Goal: Transaction & Acquisition: Purchase product/service

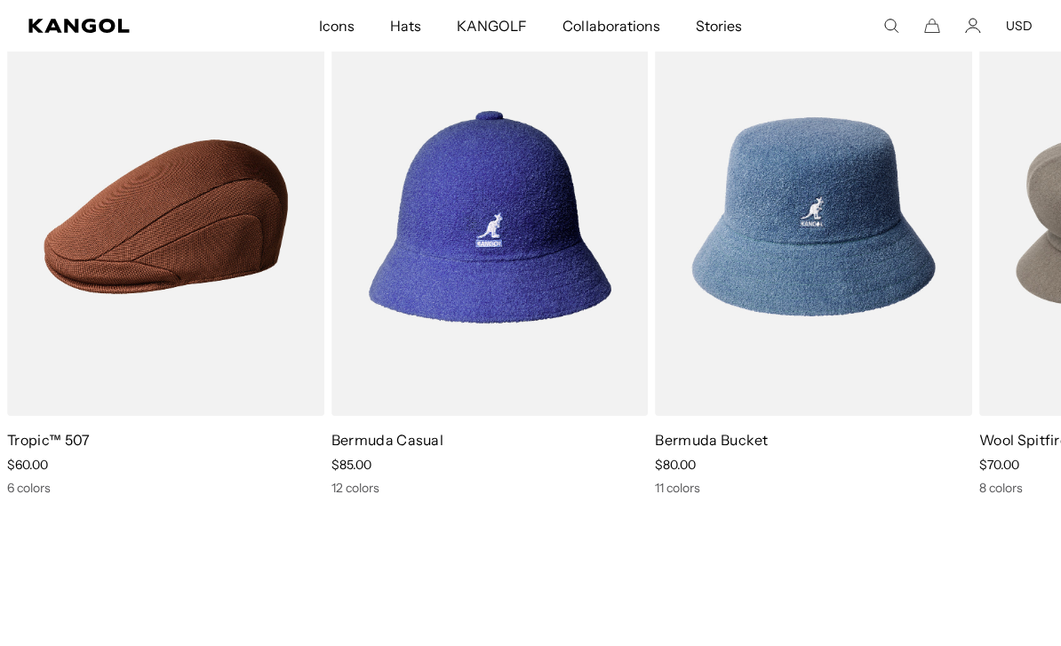
scroll to position [4236, 0]
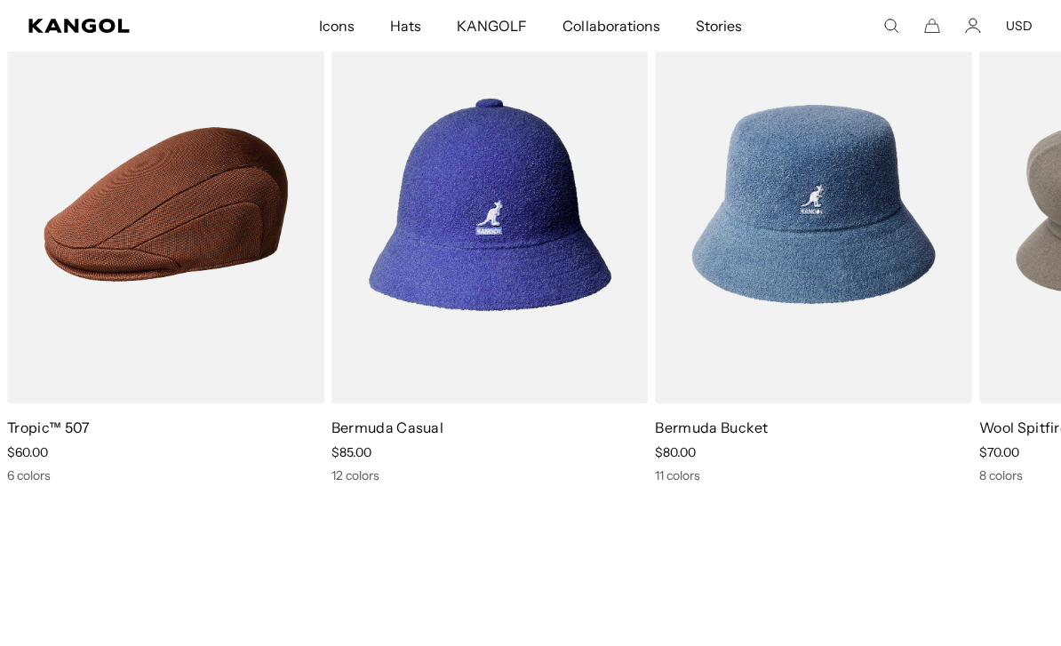
click at [388, 418] on link "Bermuda Casual" at bounding box center [387, 427] width 112 height 18
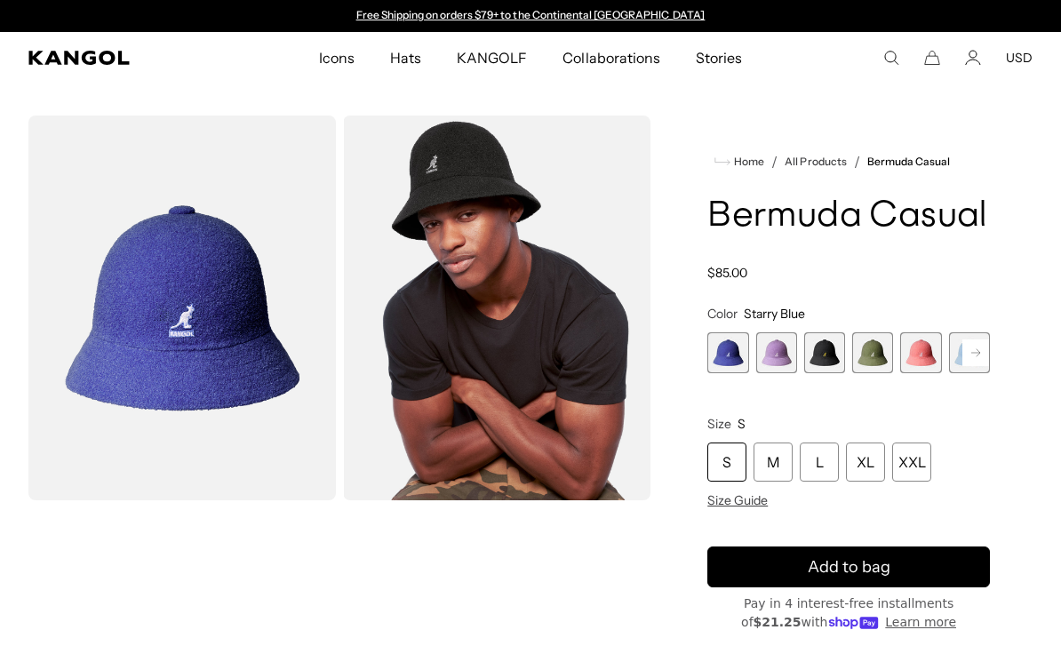
click at [910, 463] on div "XXL" at bounding box center [911, 461] width 39 height 39
click at [908, 464] on div "XXL" at bounding box center [911, 461] width 39 height 39
click at [968, 355] on rect at bounding box center [975, 352] width 27 height 27
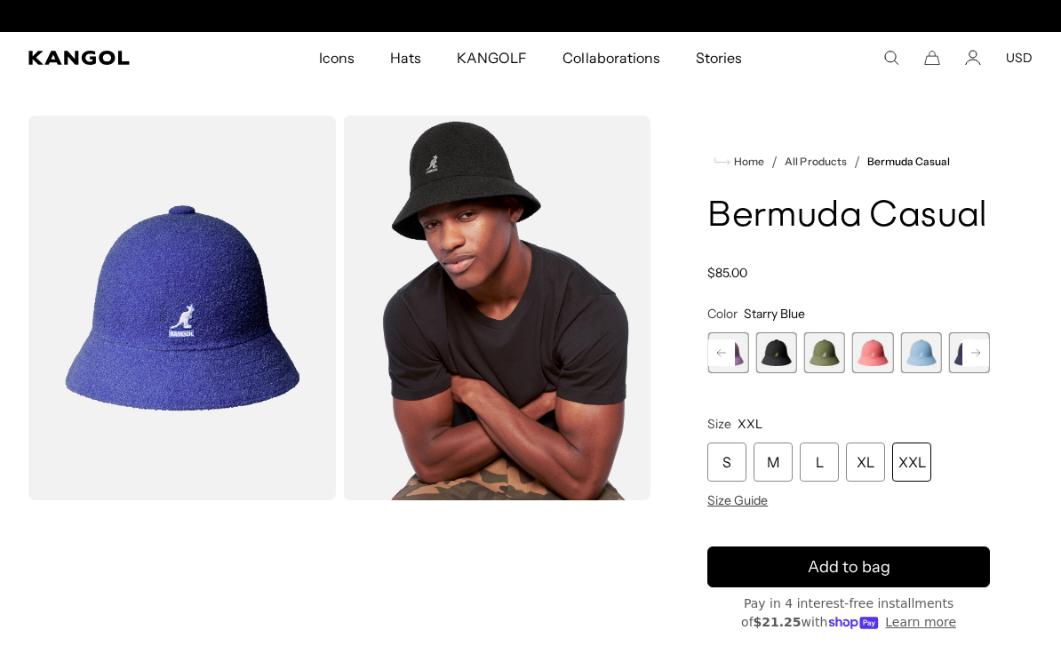
scroll to position [0, 0]
click at [771, 360] on span "3 of 12" at bounding box center [776, 352] width 41 height 41
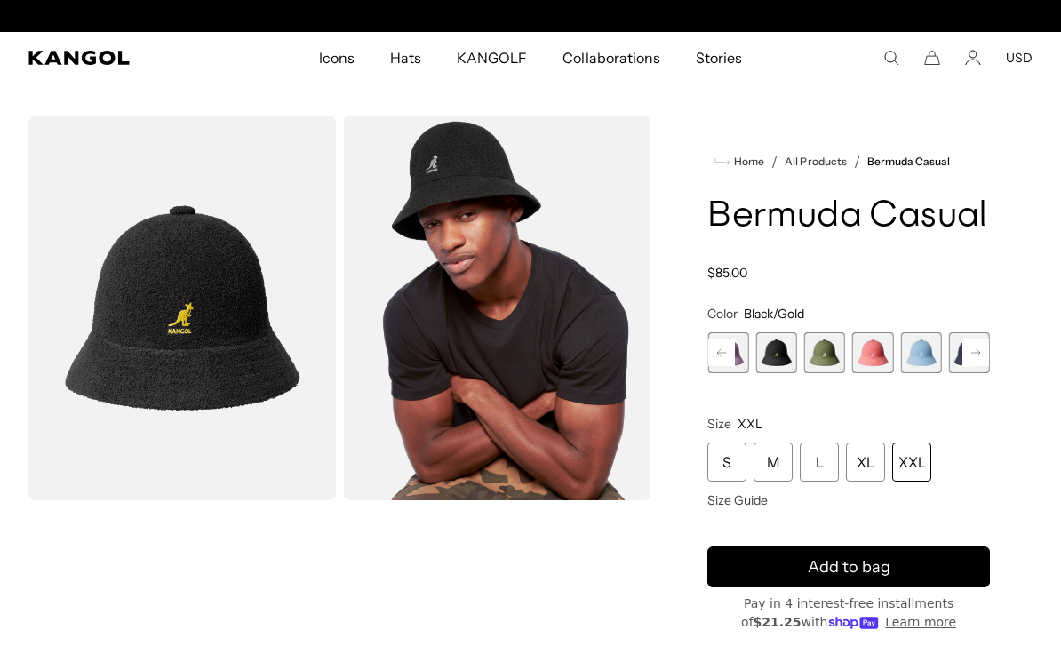
scroll to position [0, 366]
